Goal: Navigation & Orientation: Find specific page/section

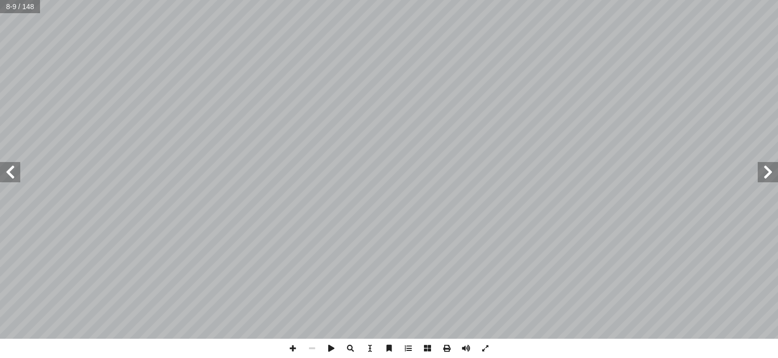
click at [11, 174] on span at bounding box center [10, 172] width 20 height 20
click at [8, 175] on span at bounding box center [10, 172] width 20 height 20
click at [14, 179] on span at bounding box center [10, 172] width 20 height 20
click at [776, 174] on span at bounding box center [767, 172] width 20 height 20
click at [10, 170] on span at bounding box center [10, 172] width 20 height 20
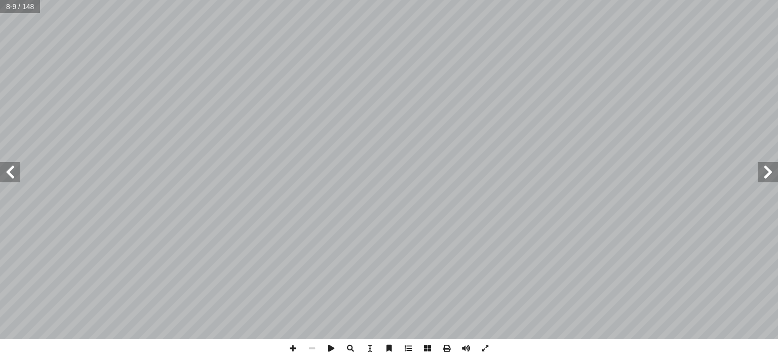
click at [18, 176] on span at bounding box center [10, 172] width 20 height 20
